Goal: Contribute content: Add original content to the website for others to see

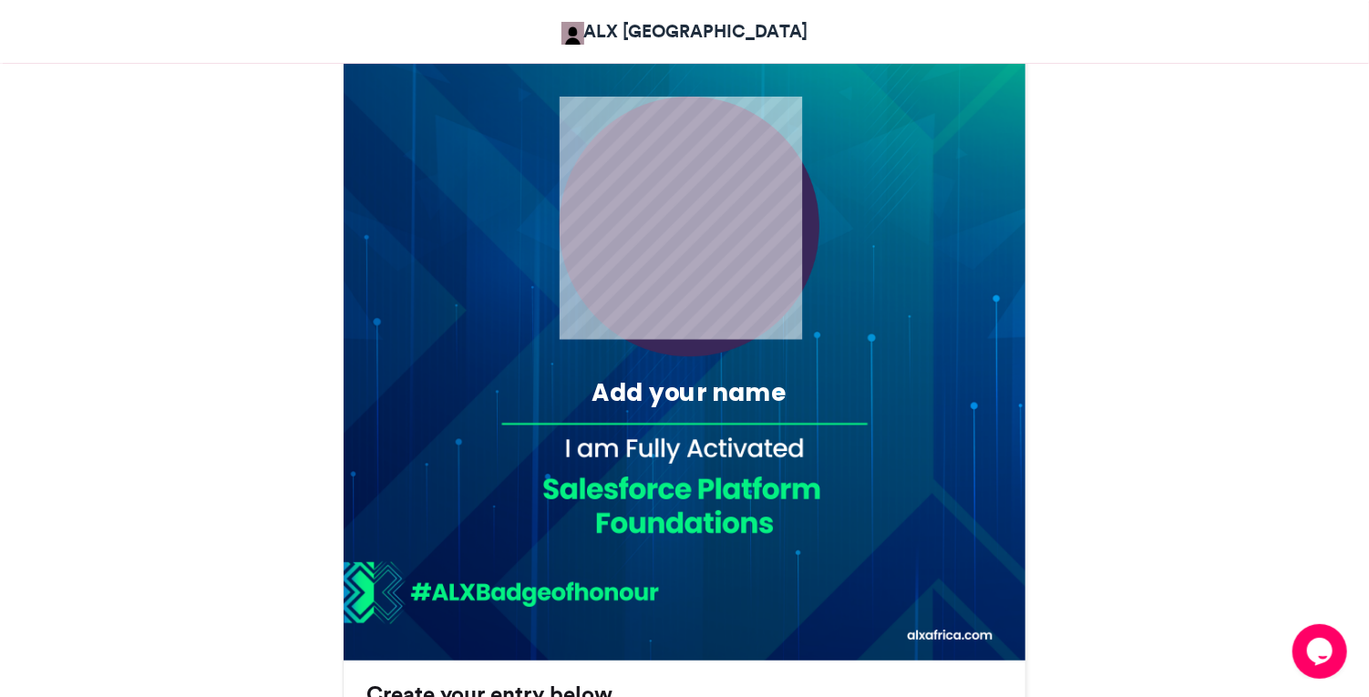
click at [771, 395] on div "Add your name" at bounding box center [689, 393] width 323 height 34
click at [705, 400] on div "Add your name" at bounding box center [689, 393] width 323 height 34
click at [764, 387] on div "Add your name" at bounding box center [689, 393] width 323 height 34
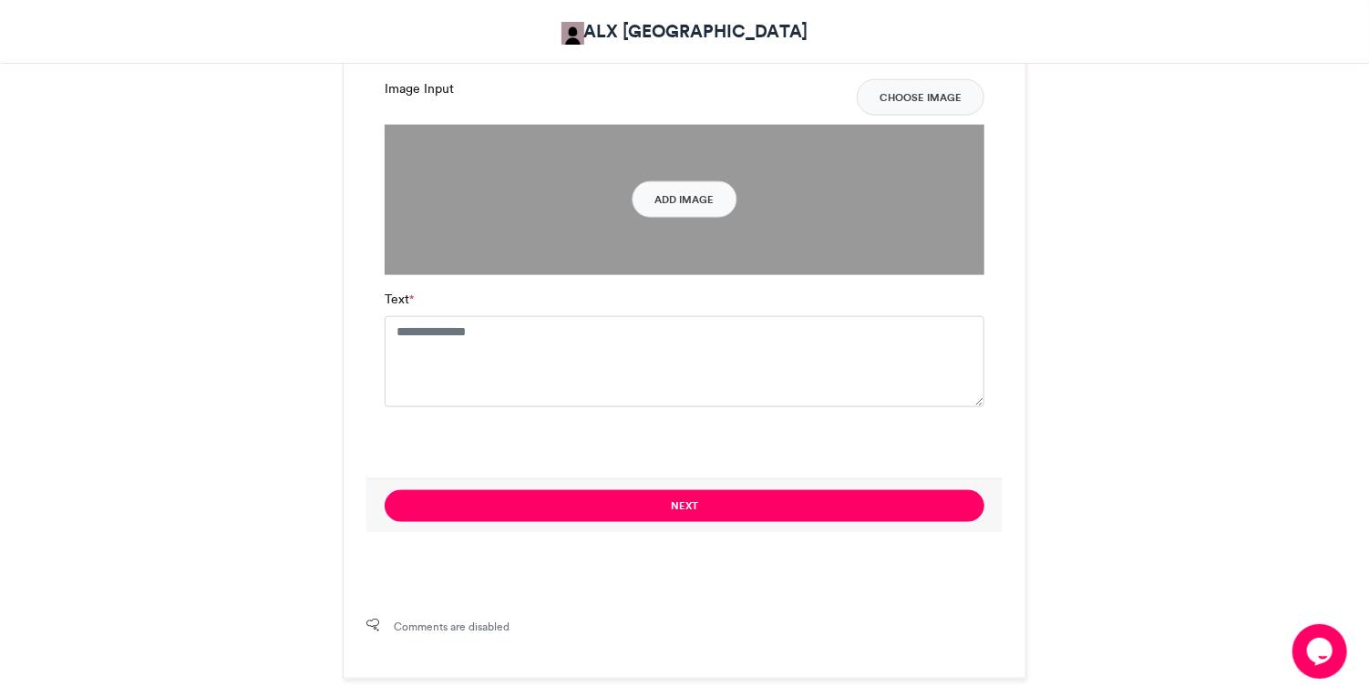
scroll to position [1259, 0]
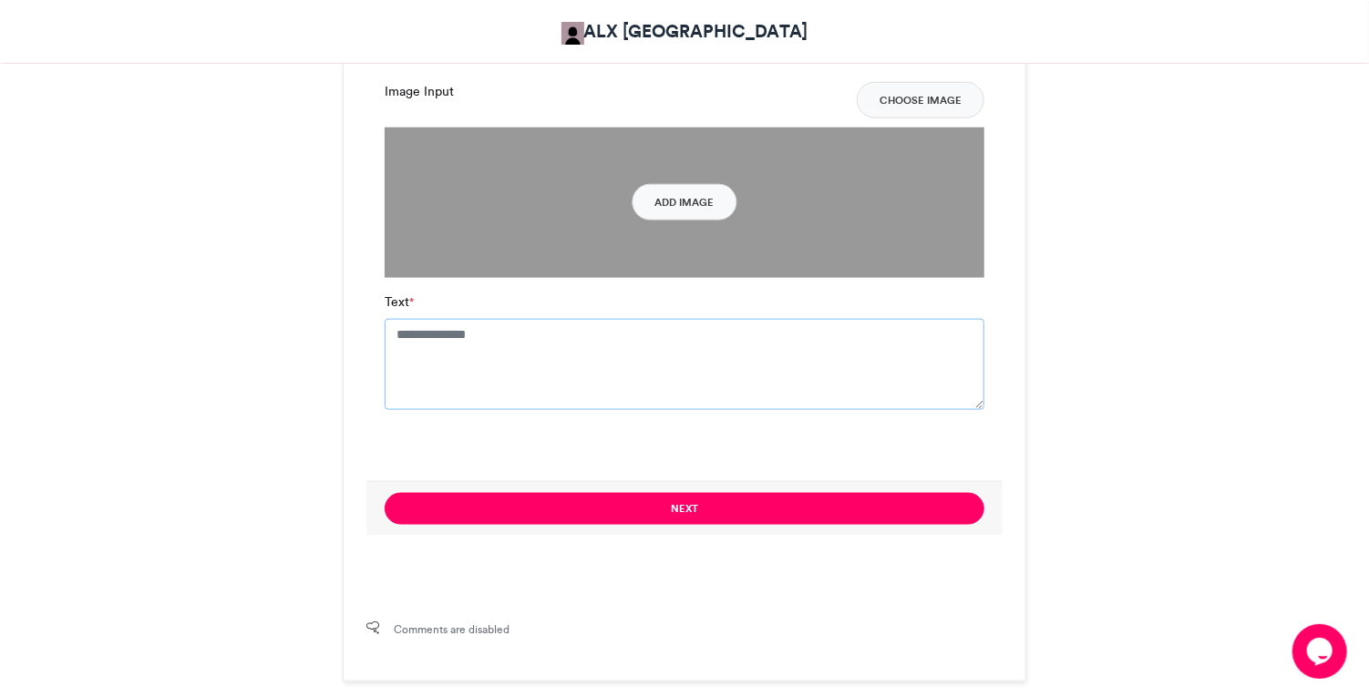
click at [767, 354] on textarea "Text *" at bounding box center [684, 364] width 600 height 91
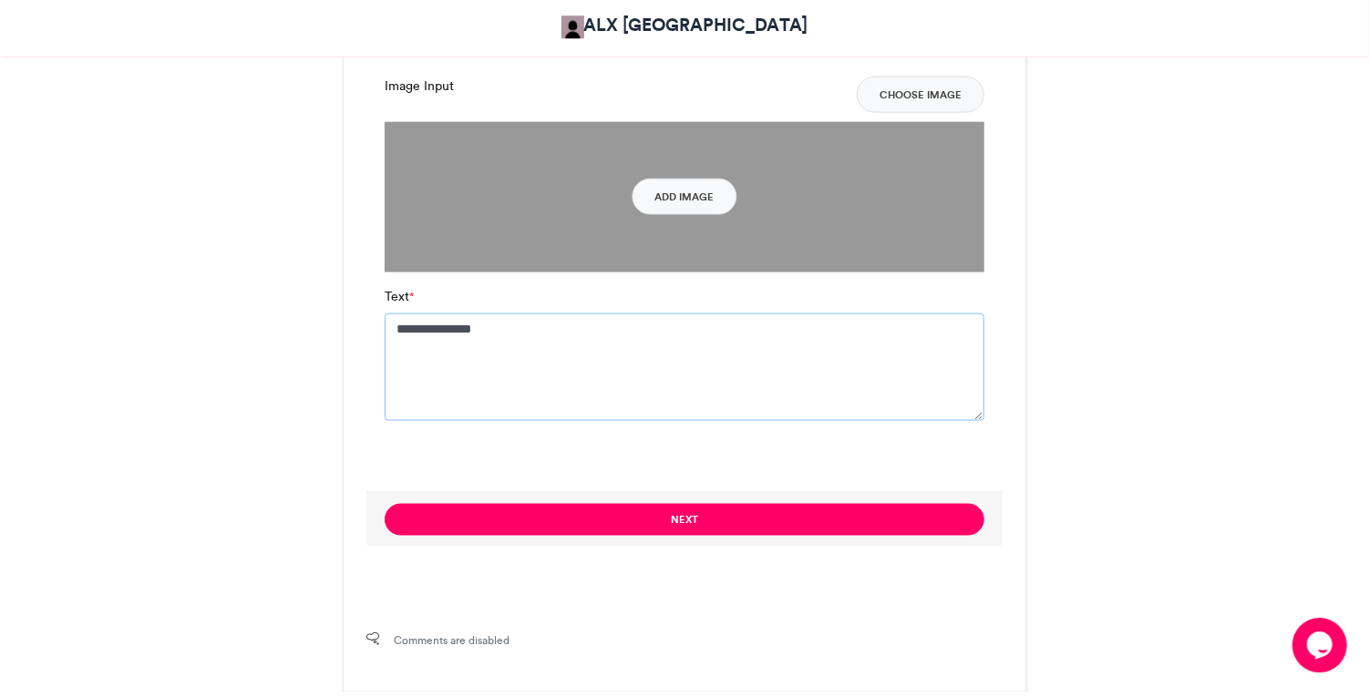
type textarea "**********"
click at [690, 202] on button "Add Image" at bounding box center [684, 202] width 105 height 36
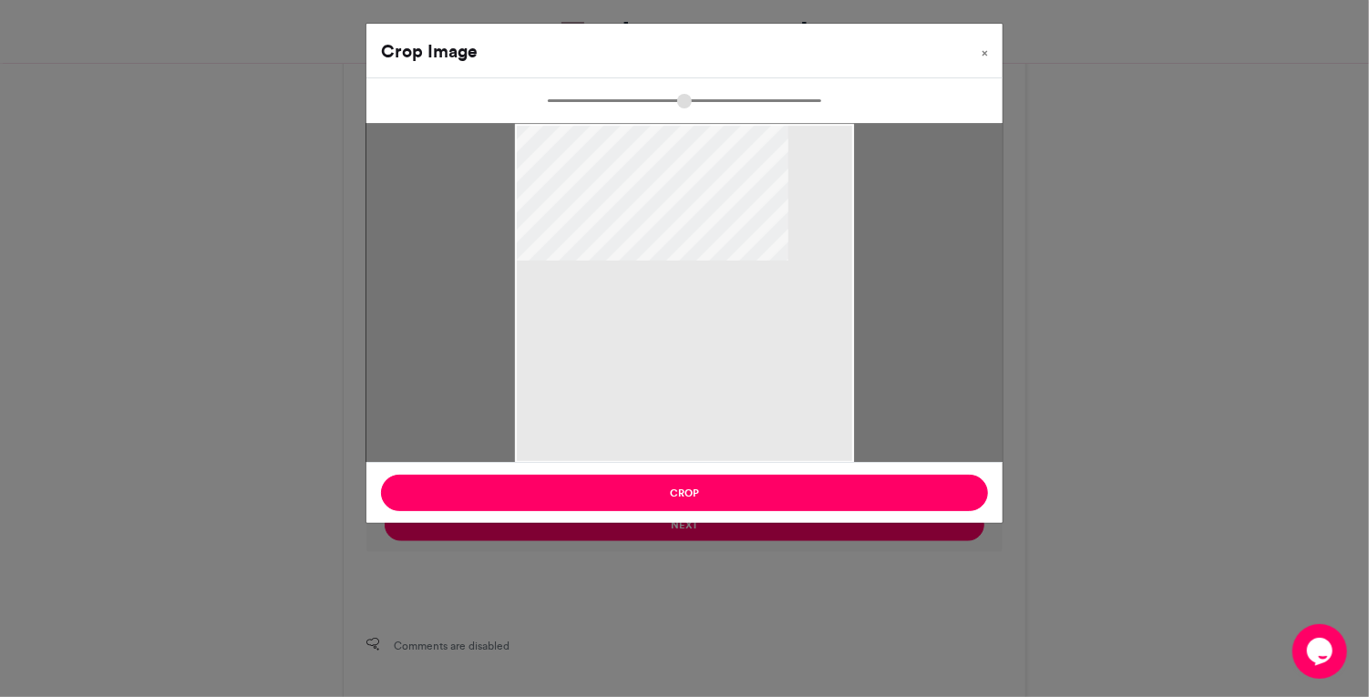
type input "******"
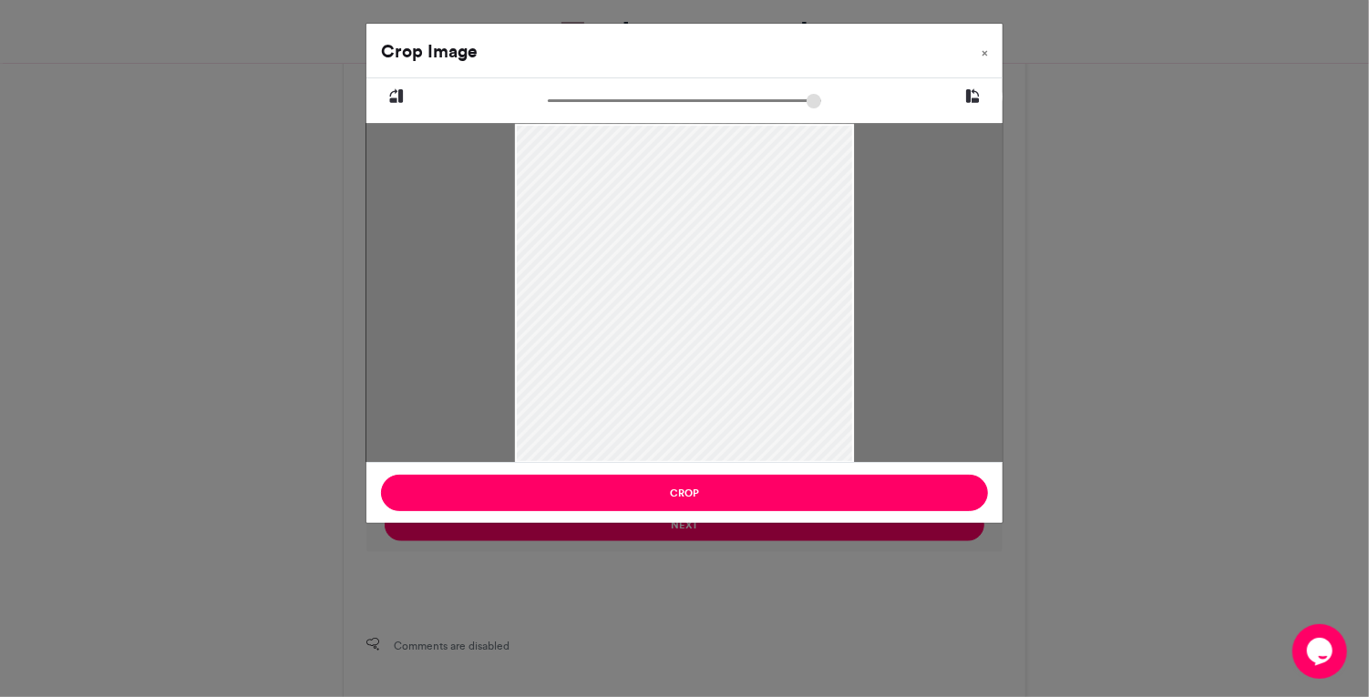
click at [799, 489] on button "Crop" at bounding box center [684, 493] width 607 height 36
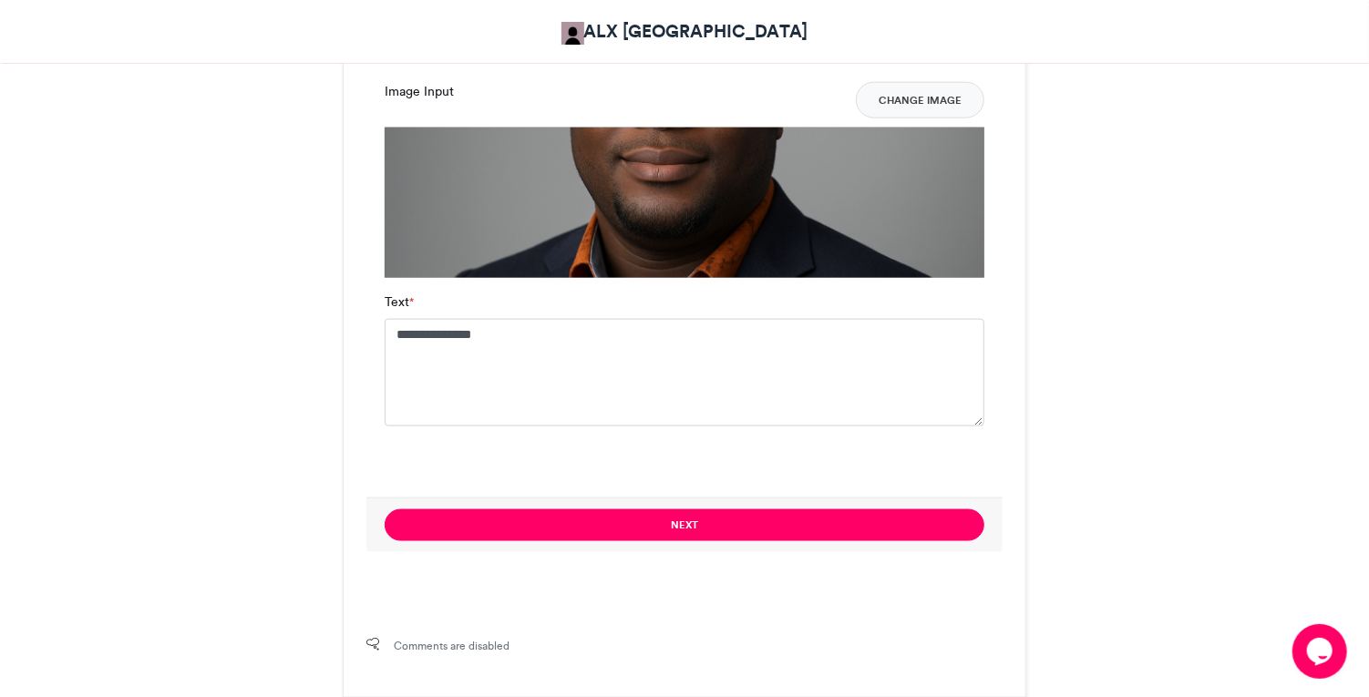
scroll to position [1218, 0]
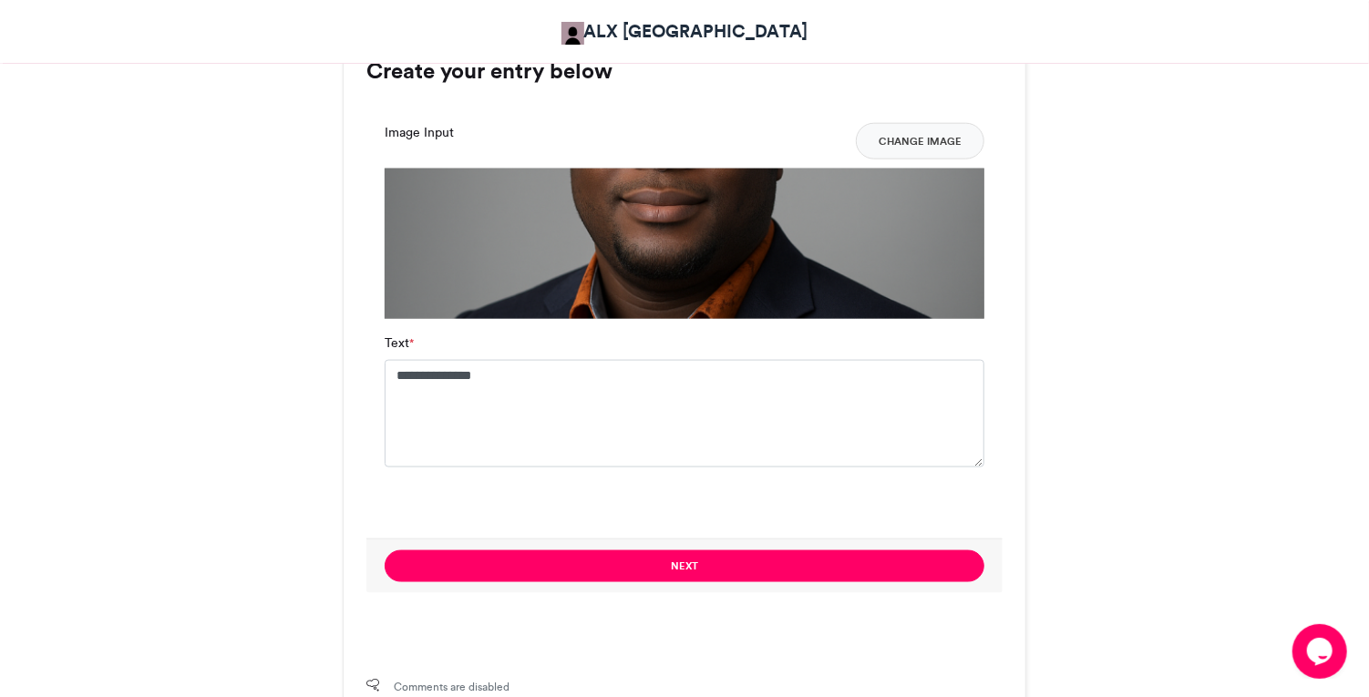
click at [878, 559] on button "Next" at bounding box center [684, 566] width 600 height 32
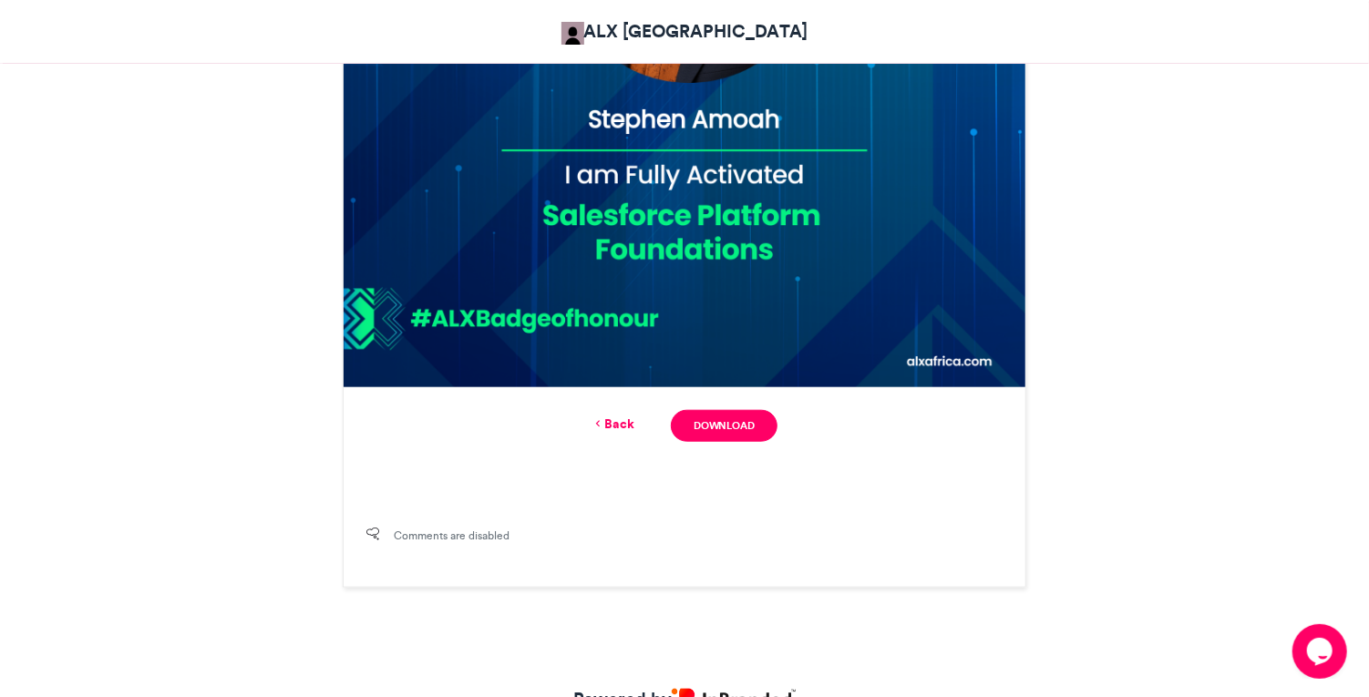
scroll to position [897, 0]
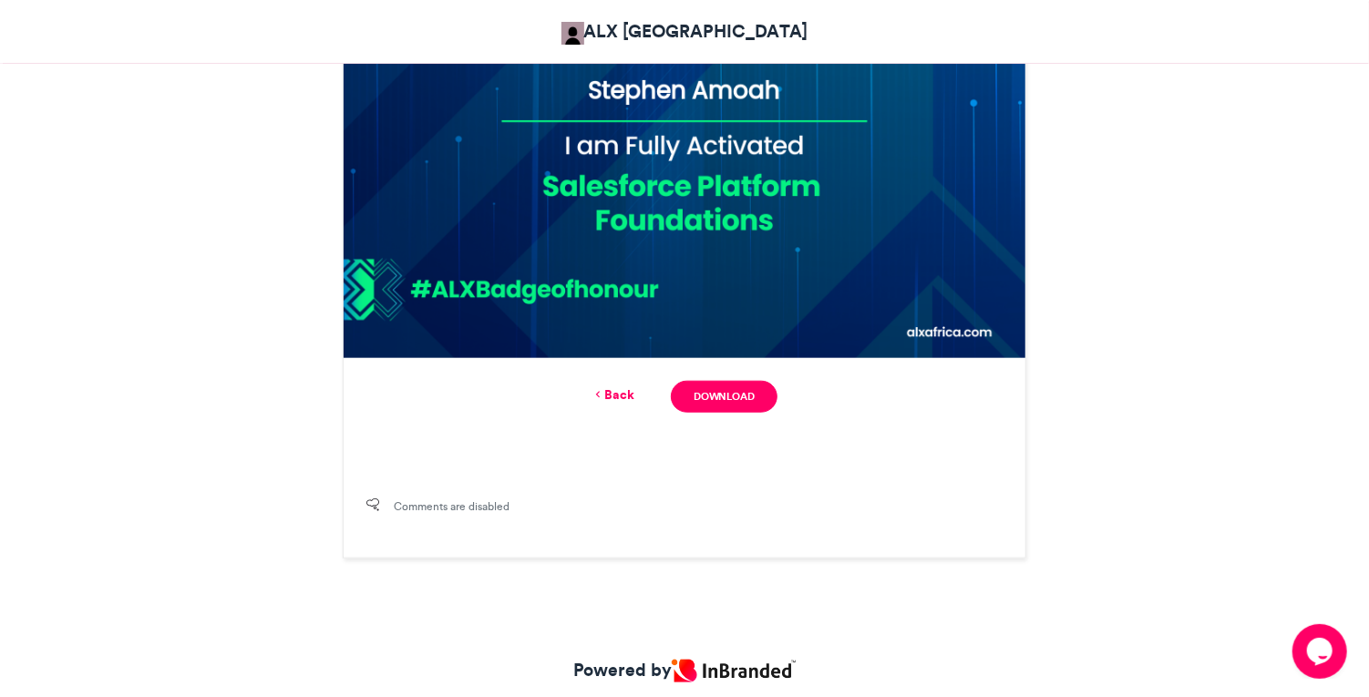
click at [723, 395] on link "Download" at bounding box center [724, 397] width 107 height 32
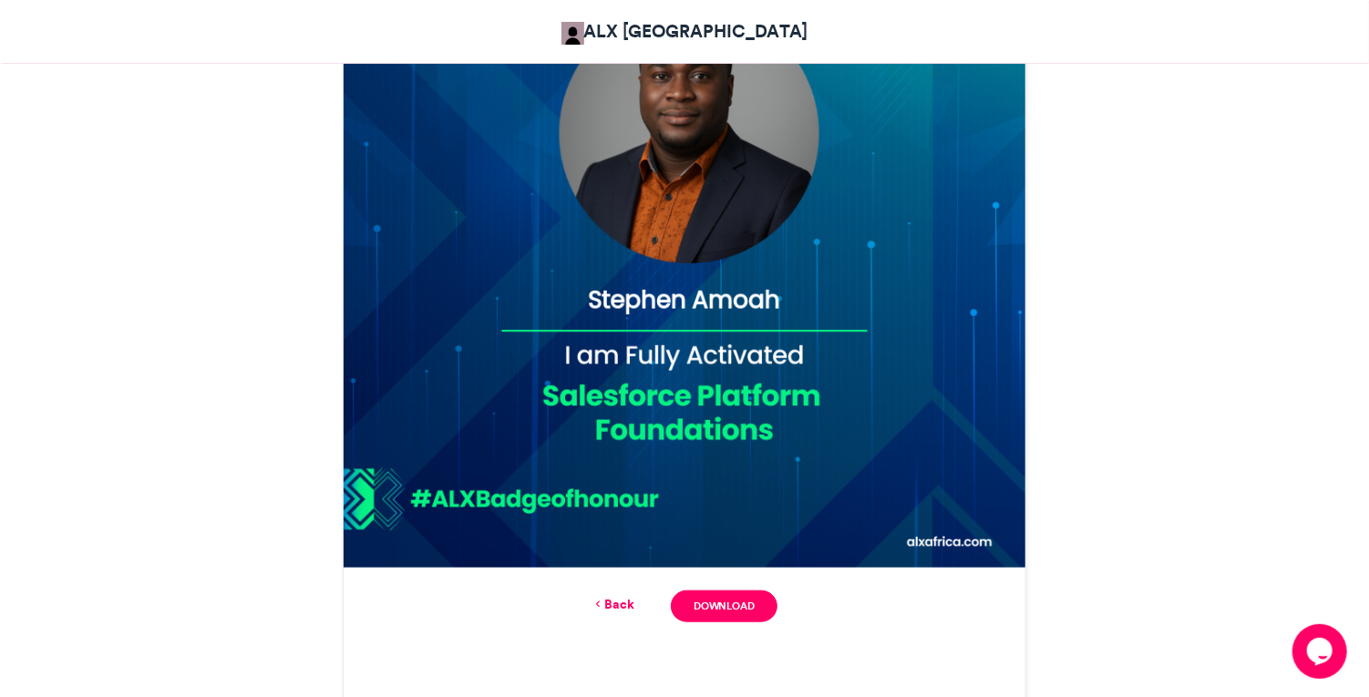
scroll to position [956, 0]
